Goal: Task Accomplishment & Management: Complete application form

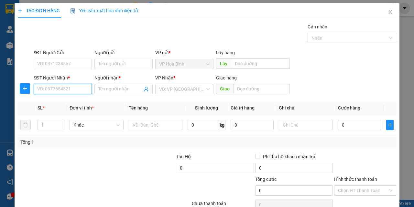
click at [53, 89] on input "SĐT Người Nhận *" at bounding box center [63, 89] width 58 height 10
click at [50, 98] on div "0939334829 - TIÊN" at bounding box center [62, 102] width 58 height 10
type input "0939334829"
type input "TIÊN"
type input "50.000"
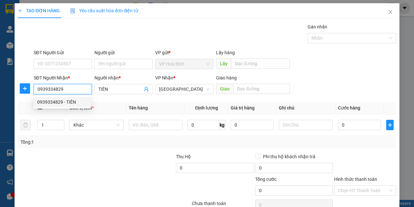
type input "50.000"
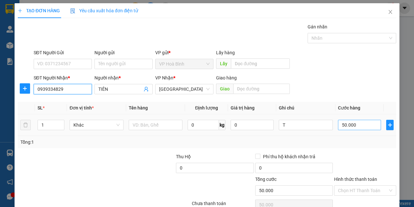
type input "0939334829"
click at [342, 126] on input "50.000" at bounding box center [359, 125] width 43 height 10
type input "7"
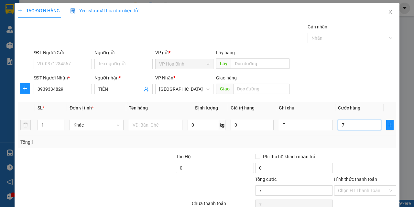
type input "70"
type input "700"
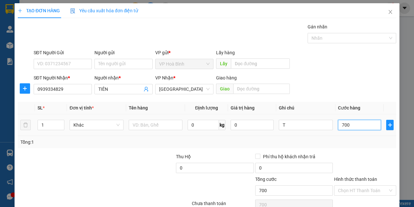
type input "7.000"
type input "70.000"
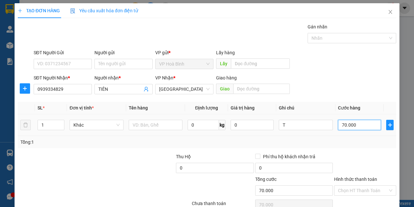
scroll to position [32, 0]
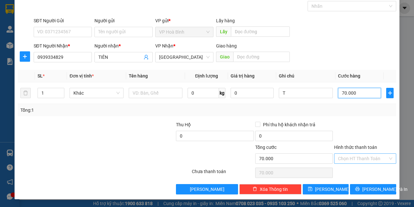
type input "70.000"
drag, startPoint x: 358, startPoint y: 158, endPoint x: 354, endPoint y: 172, distance: 14.6
click at [357, 159] on input "Hình thức thanh toán" at bounding box center [363, 159] width 50 height 10
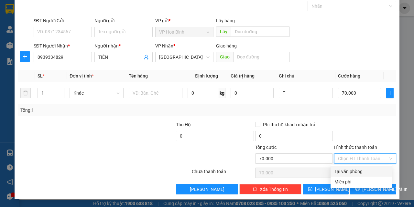
click at [354, 171] on div "Tại văn phòng" at bounding box center [361, 171] width 53 height 7
type input "0"
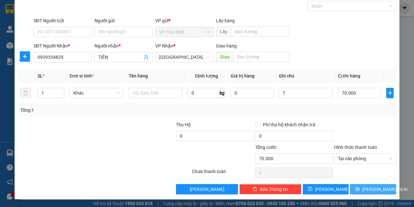
click at [373, 190] on span "[PERSON_NAME] và In" at bounding box center [384, 189] width 45 height 7
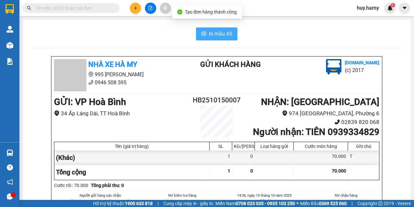
click at [209, 35] on span "In mẫu A5" at bounding box center [220, 34] width 23 height 8
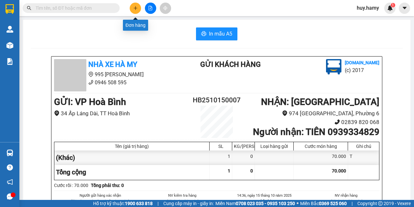
click at [137, 11] on button at bounding box center [135, 8] width 11 height 11
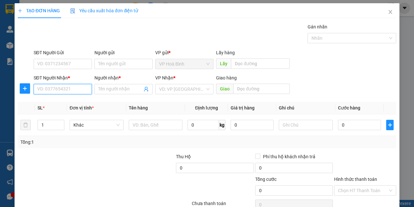
click at [58, 91] on input "SĐT Người Nhận *" at bounding box center [63, 89] width 58 height 10
type input "0824969577"
click at [58, 105] on div "0824969577 - TIỀN" at bounding box center [62, 102] width 50 height 7
type input "TIỀN"
type input "50.000"
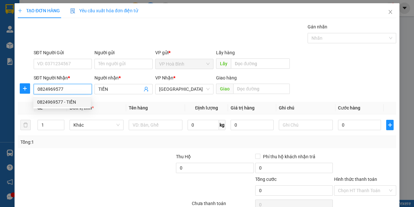
type input "50.000"
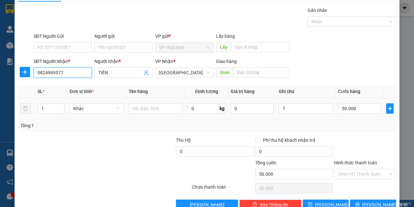
scroll to position [32, 0]
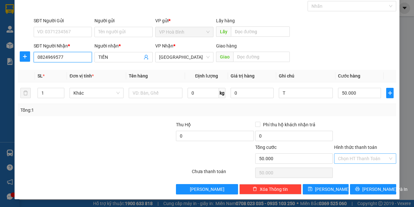
type input "0824969577"
click at [367, 155] on input "Hình thức thanh toán" at bounding box center [363, 159] width 50 height 10
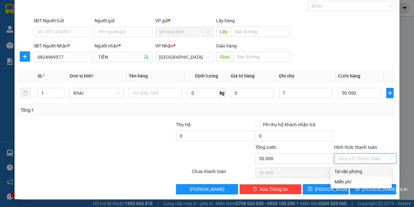
click at [360, 172] on div "Tại văn phòng" at bounding box center [361, 171] width 53 height 7
type input "0"
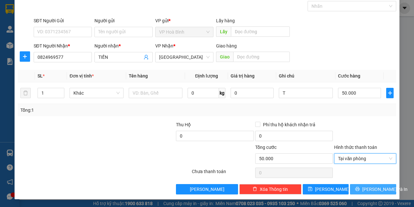
click at [361, 184] on button "[PERSON_NAME] và In" at bounding box center [373, 189] width 46 height 10
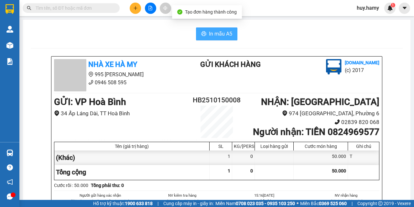
click at [217, 33] on span "In mẫu A5" at bounding box center [220, 34] width 23 height 8
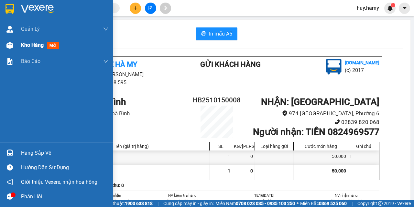
click at [29, 43] on span "Kho hàng" at bounding box center [32, 45] width 23 height 6
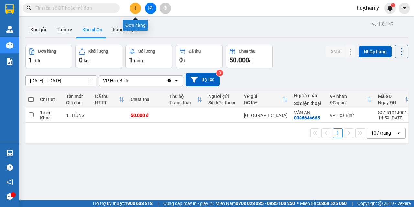
click at [132, 6] on button at bounding box center [135, 8] width 11 height 11
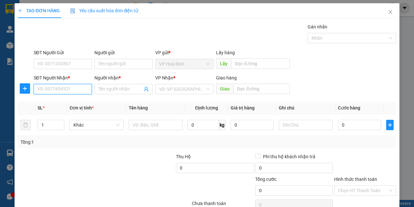
click at [61, 88] on input "SĐT Người Nhận *" at bounding box center [63, 89] width 58 height 10
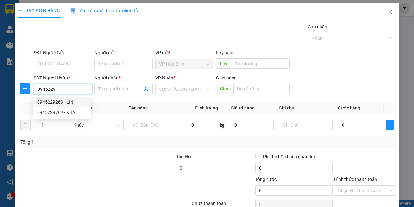
click at [64, 103] on div "0945229263 - LINH" at bounding box center [62, 102] width 50 height 7
type input "0945229263"
type input "LINH"
type input "50.000"
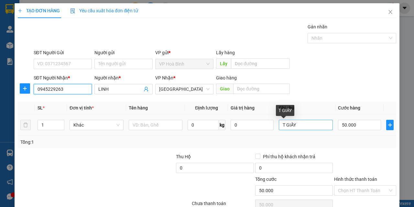
type input "0945229263"
drag, startPoint x: 301, startPoint y: 123, endPoint x: 199, endPoint y: 141, distance: 102.8
click at [199, 141] on div "SL * Đơn vị tính * Tên hàng Định lượng Giá trị hàng Ghi chú Cước hàng 1 Khác 0 …" at bounding box center [207, 125] width 379 height 47
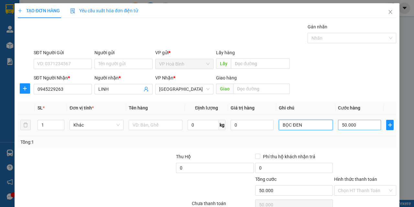
type input "BỌC ĐEN"
click at [347, 124] on input "50.000" at bounding box center [359, 125] width 43 height 10
type input "3"
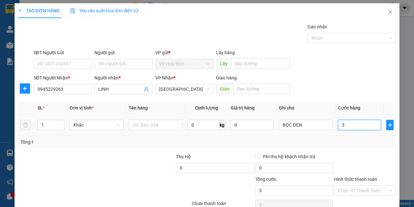
type input "30"
type input "300"
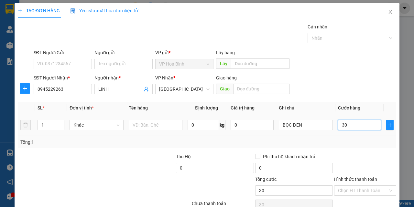
type input "300"
type input "3.000"
type input "30.000"
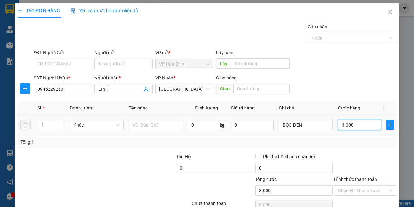
type input "30.000"
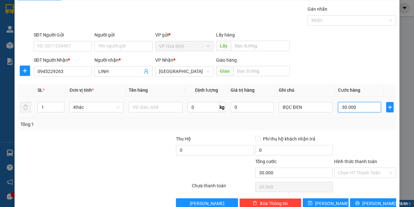
scroll to position [32, 0]
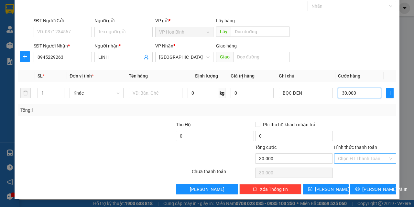
type input "30.000"
click at [355, 158] on input "Hình thức thanh toán" at bounding box center [363, 159] width 50 height 10
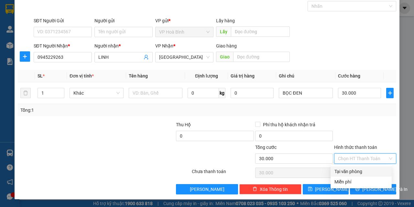
click at [356, 171] on div "Tại văn phòng" at bounding box center [361, 171] width 53 height 7
type input "0"
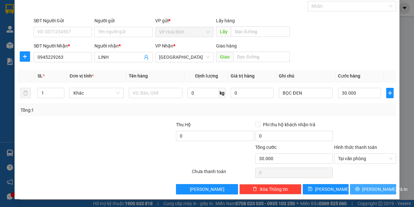
click at [358, 188] on icon "printer" at bounding box center [357, 189] width 5 height 5
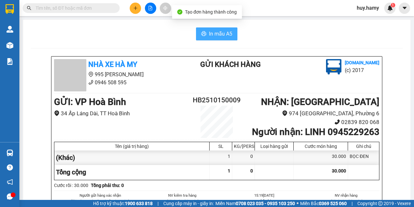
click at [232, 30] on button "In mẫu A5" at bounding box center [216, 34] width 41 height 13
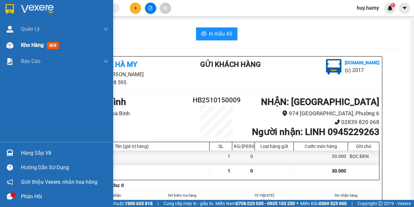
click at [27, 46] on span "Kho hàng" at bounding box center [32, 45] width 23 height 6
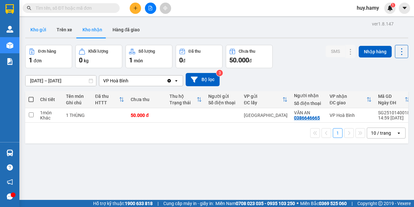
click at [35, 29] on button "Kho gửi" at bounding box center [38, 30] width 26 height 16
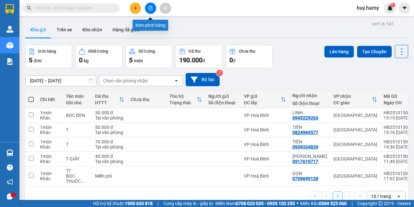
click at [152, 6] on icon "file-add" at bounding box center [150, 8] width 5 height 5
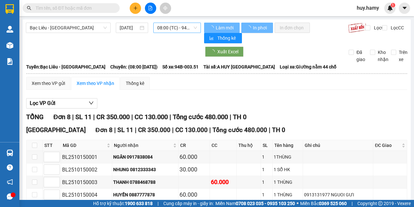
click at [175, 26] on span "08:00 (TC) - 94B-003.51" at bounding box center [176, 28] width 39 height 10
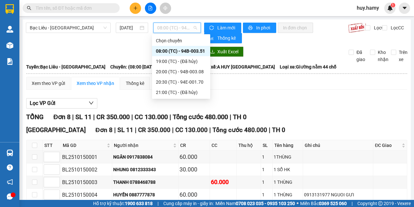
click at [178, 53] on div "08:00 (TC) - 94B-003.51" at bounding box center [181, 51] width 50 height 7
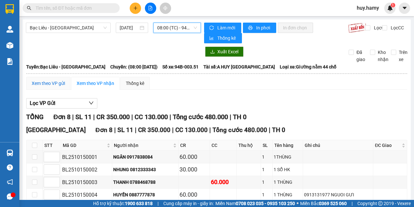
click at [40, 81] on div "Xem theo VP gửi" at bounding box center [48, 83] width 33 height 7
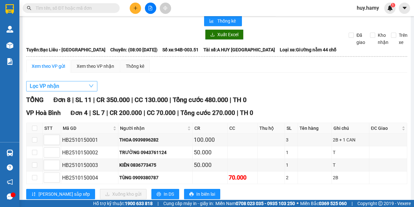
scroll to position [32, 0]
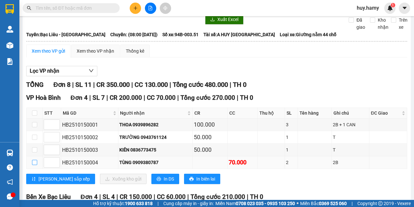
click at [35, 163] on input "checkbox" at bounding box center [34, 162] width 5 height 5
checkbox input "true"
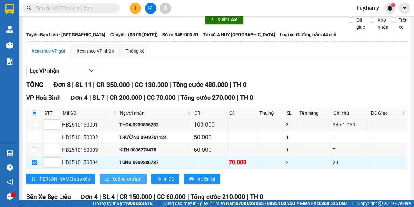
click at [112, 179] on span "Xuống kho gửi" at bounding box center [126, 179] width 29 height 7
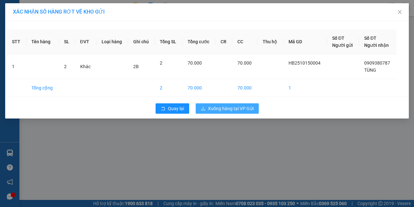
click at [222, 105] on span "Xuống hàng tại VP Gửi" at bounding box center [231, 108] width 46 height 7
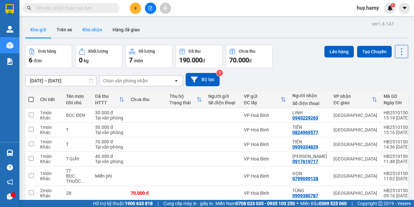
click at [96, 25] on button "Kho nhận" at bounding box center [92, 30] width 30 height 16
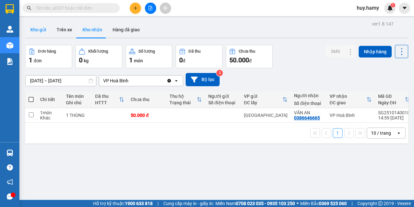
click at [38, 32] on button "Kho gửi" at bounding box center [38, 30] width 26 height 16
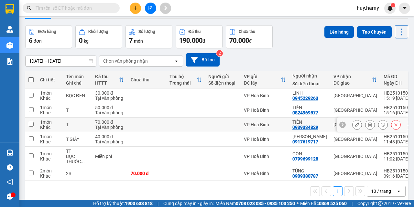
scroll to position [30, 0]
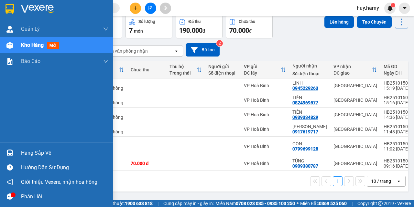
click at [29, 149] on div "Hàng sắp về" at bounding box center [64, 154] width 87 height 10
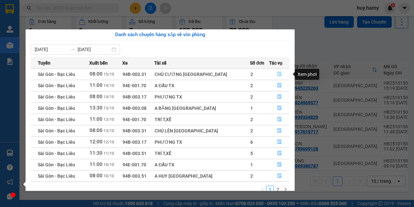
click at [277, 74] on icon "file-done" at bounding box center [279, 74] width 5 height 5
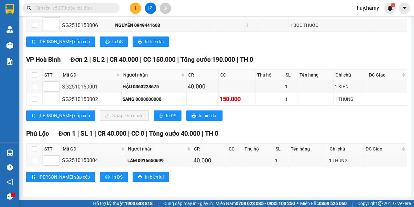
scroll to position [158, 0]
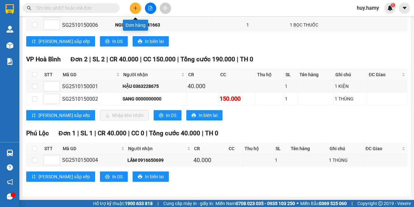
click at [134, 5] on button at bounding box center [135, 8] width 11 height 11
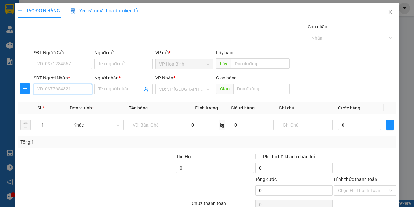
click at [43, 93] on input "SĐT Người Nhận *" at bounding box center [63, 89] width 58 height 10
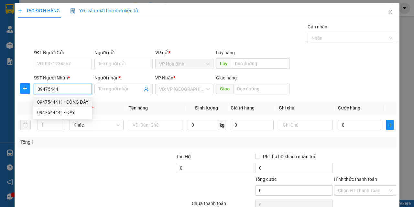
click at [60, 103] on div "0947544411 - CÔNG ĐẦY" at bounding box center [62, 102] width 51 height 7
type input "0947544411"
type input "CÔNG ĐẦY"
type input "450.000"
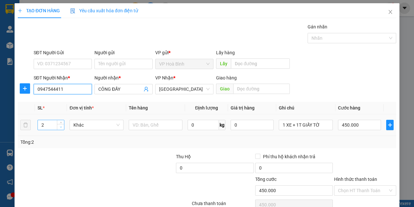
type input "0947544411"
type input "1"
click at [61, 127] on span "down" at bounding box center [61, 128] width 4 height 4
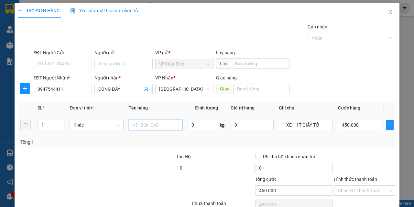
click at [131, 126] on input "text" at bounding box center [156, 125] width 54 height 10
type input "0"
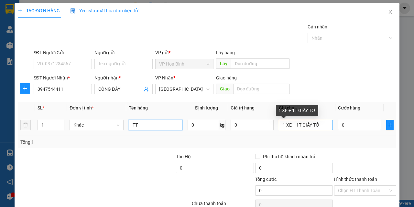
type input "TT"
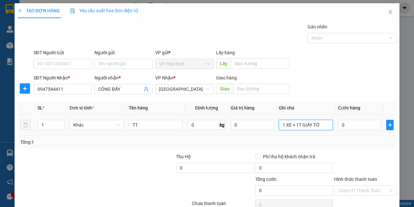
drag, startPoint x: 325, startPoint y: 125, endPoint x: 279, endPoint y: 134, distance: 46.3
click at [279, 134] on td "1 XE + 1T GIẤY TỜ" at bounding box center [305, 126] width 59 height 22
type input "HỘP"
click at [345, 131] on div "0" at bounding box center [359, 125] width 43 height 13
click at [344, 122] on input "0" at bounding box center [359, 125] width 43 height 10
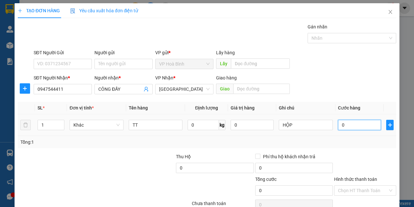
type input "5"
type input "50"
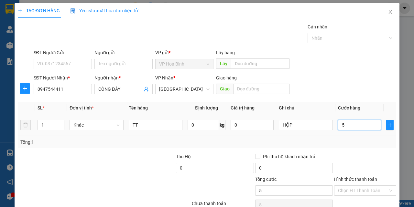
type input "50"
type input "500"
type input "5.000"
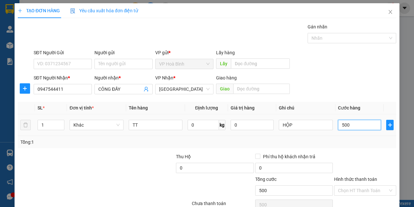
type input "5.000"
type input "50.000"
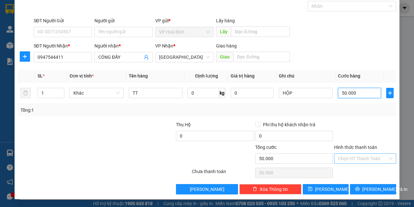
type input "50.000"
click at [344, 156] on input "Hình thức thanh toán" at bounding box center [363, 159] width 50 height 10
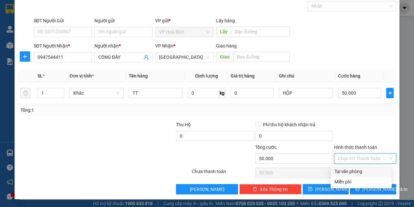
click at [356, 172] on div "Tại văn phòng" at bounding box center [361, 171] width 53 height 7
type input "0"
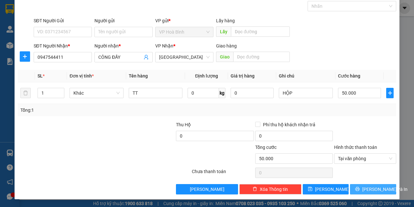
click at [363, 193] on button "[PERSON_NAME] và In" at bounding box center [373, 189] width 46 height 10
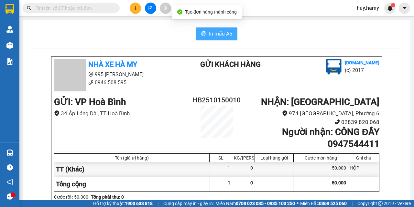
click at [206, 30] on button "In mẫu A5" at bounding box center [216, 34] width 41 height 13
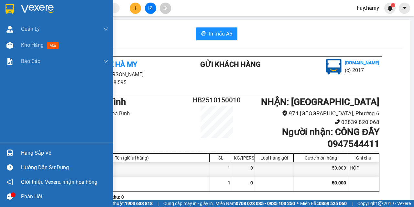
click at [34, 158] on div "Hàng sắp về" at bounding box center [64, 154] width 87 height 10
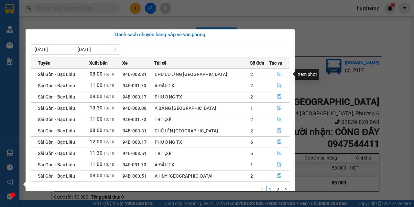
click at [279, 74] on button "button" at bounding box center [280, 74] width 20 height 10
